Goal: Information Seeking & Learning: Learn about a topic

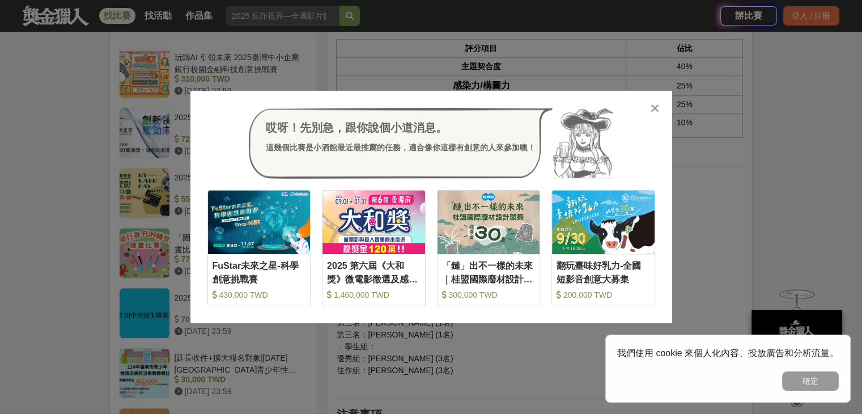
click at [657, 103] on icon at bounding box center [655, 108] width 9 height 11
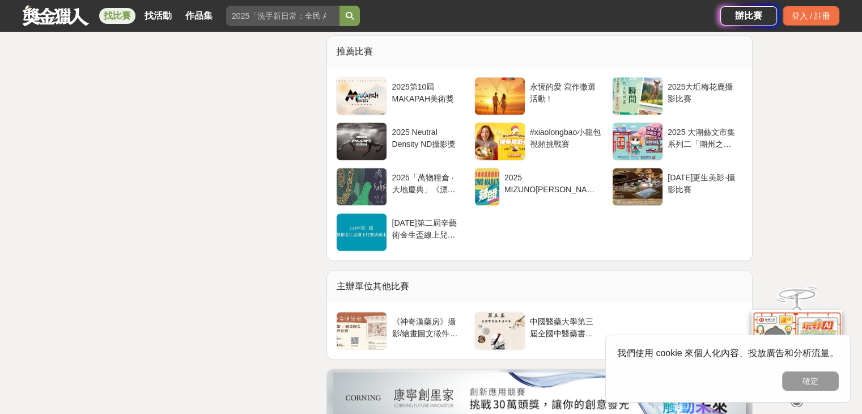
scroll to position [1700, 0]
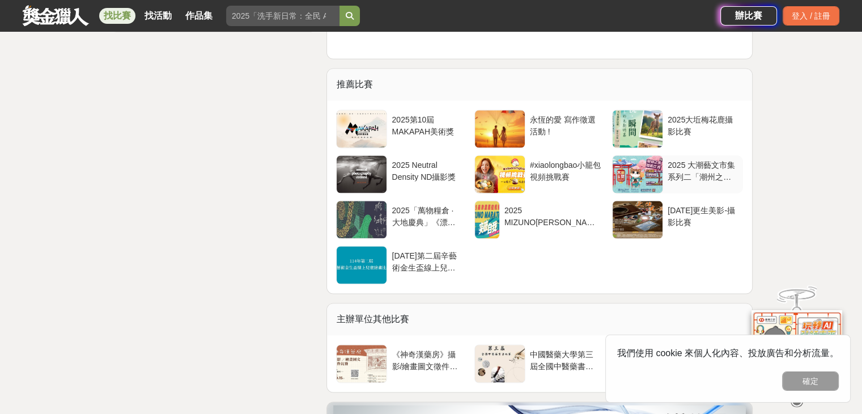
click at [631, 172] on div at bounding box center [638, 173] width 50 height 37
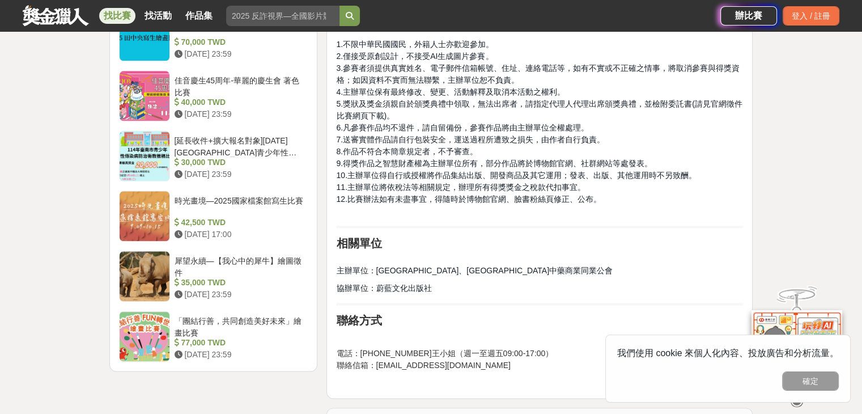
scroll to position [1360, 0]
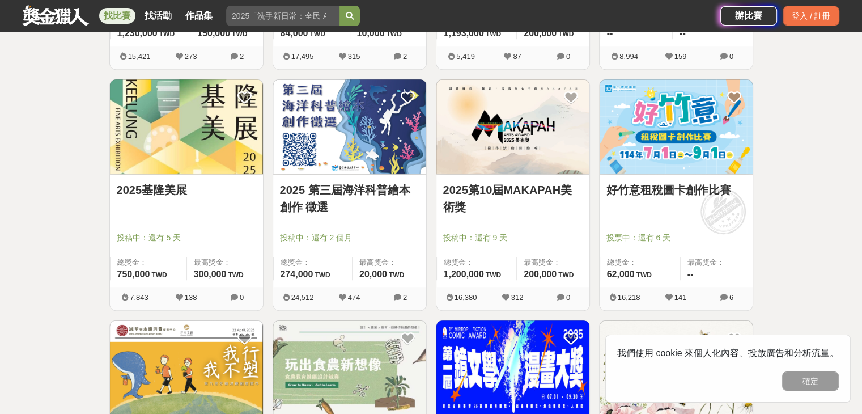
scroll to position [907, 0]
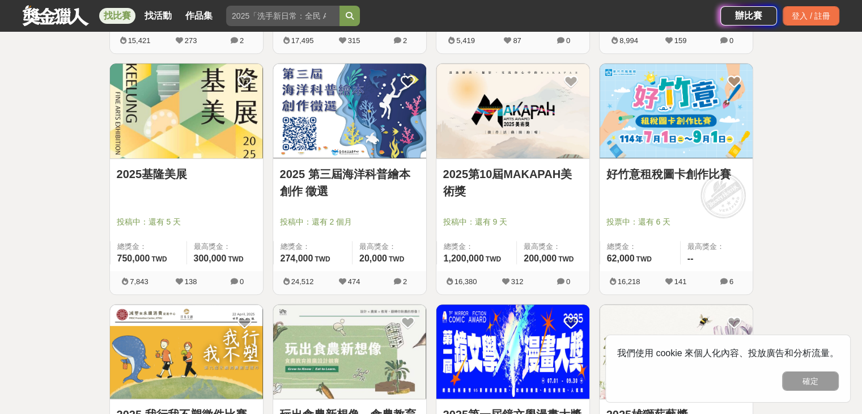
click at [196, 120] on img at bounding box center [186, 110] width 153 height 95
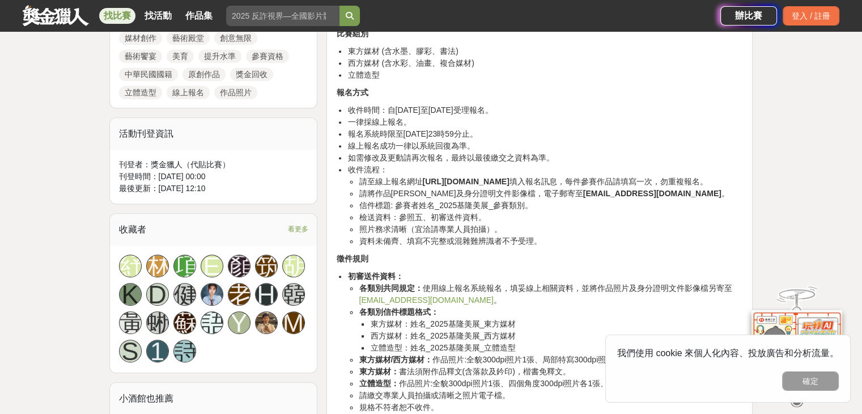
scroll to position [623, 0]
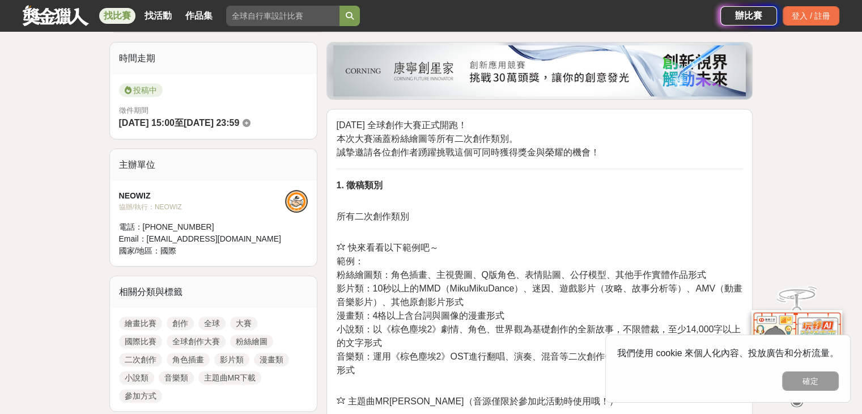
scroll to position [283, 0]
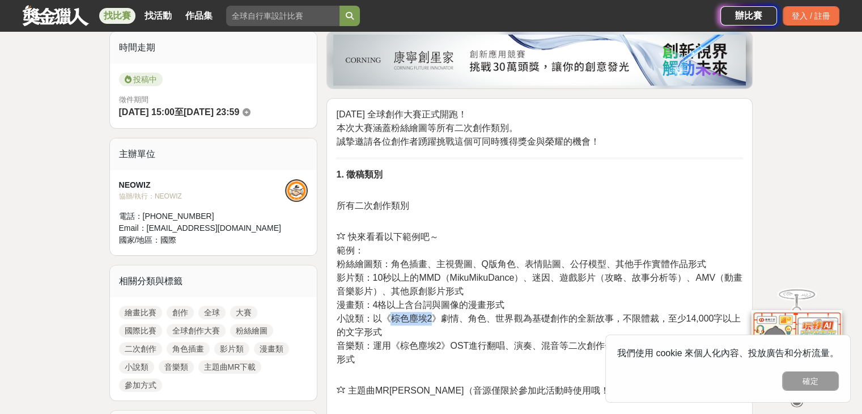
drag, startPoint x: 392, startPoint y: 316, endPoint x: 431, endPoint y: 317, distance: 39.1
click at [431, 317] on span "小說類：以《棕色塵埃2》劇情、角色、世界觀為基礎創作的全新故事，不限體裁，至少14,000字以上的文字形式" at bounding box center [538, 324] width 405 height 23
copy span "棕色塵埃2"
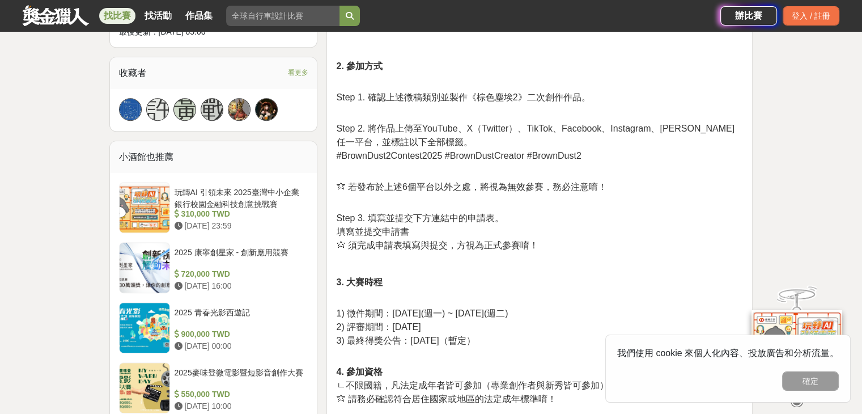
scroll to position [737, 0]
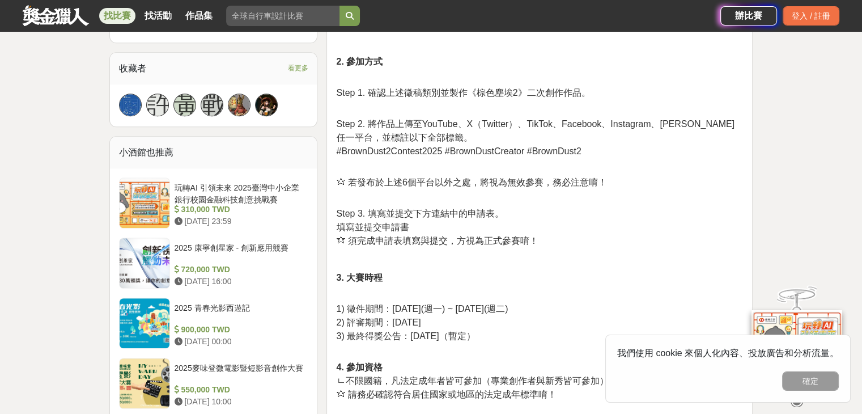
click at [589, 242] on p "Step 3. 填寫並提交下方連結中的申請表。 填寫並提交申請書 ✩ 須完成申請表填寫與提交，方視為正式參賽唷！" at bounding box center [539, 227] width 407 height 41
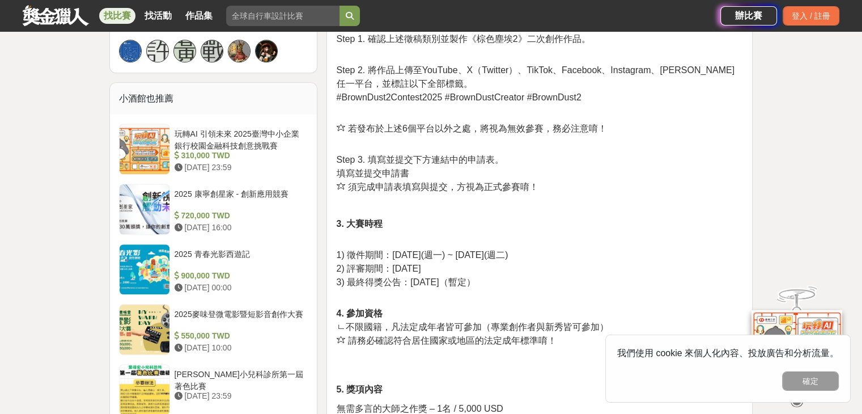
scroll to position [793, 0]
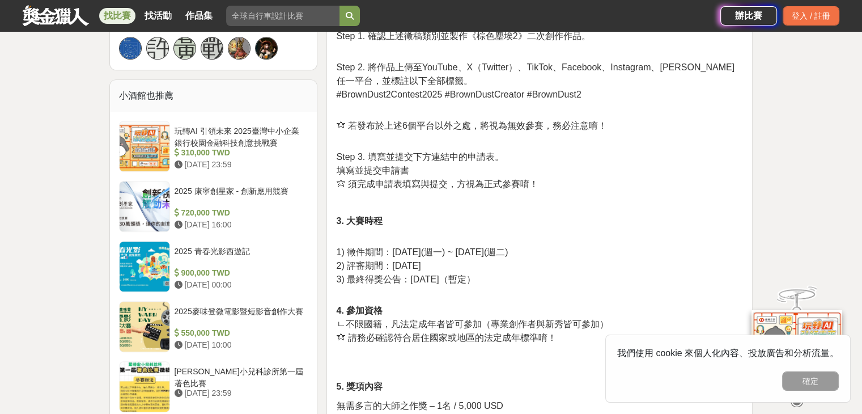
drag, startPoint x: 491, startPoint y: 252, endPoint x: 534, endPoint y: 250, distance: 42.5
click at [508, 250] on span "1) 徵件期間：[DATE](週一) ~ [DATE](週二)" at bounding box center [422, 252] width 172 height 10
click at [544, 279] on p "1) 徵件期間：[DATE](週一) ~ [DATE](週二) 2) 評審期間：[DATE]) 最終得獎公告：[DATE]（暫定）" at bounding box center [539, 265] width 407 height 65
